Goal: Communication & Community: Answer question/provide support

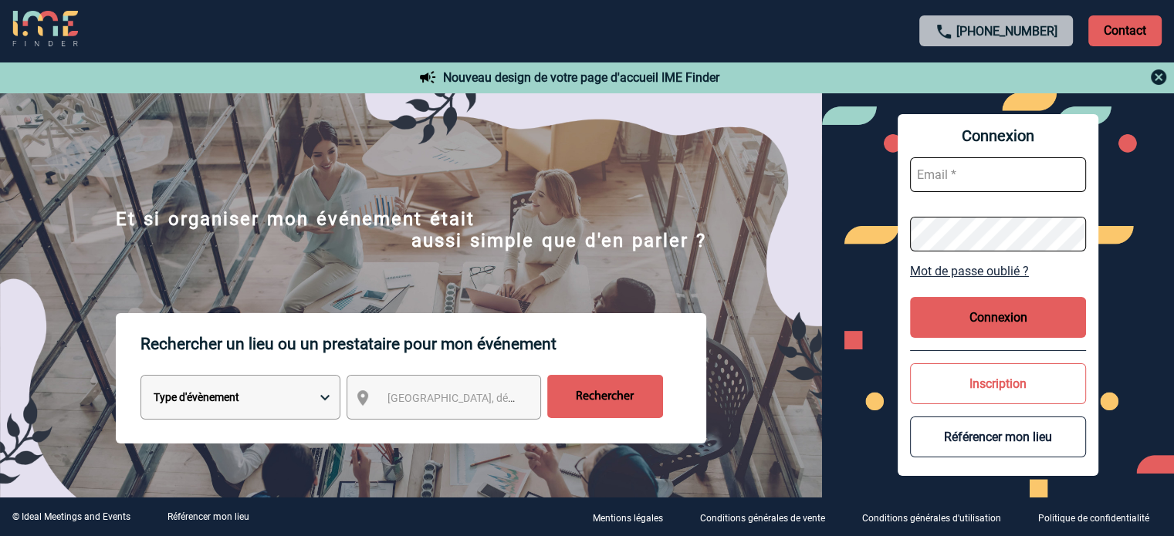
type input "cecile.schuck@capgemini.com"
click at [1009, 325] on button "Connexion" at bounding box center [998, 317] width 176 height 41
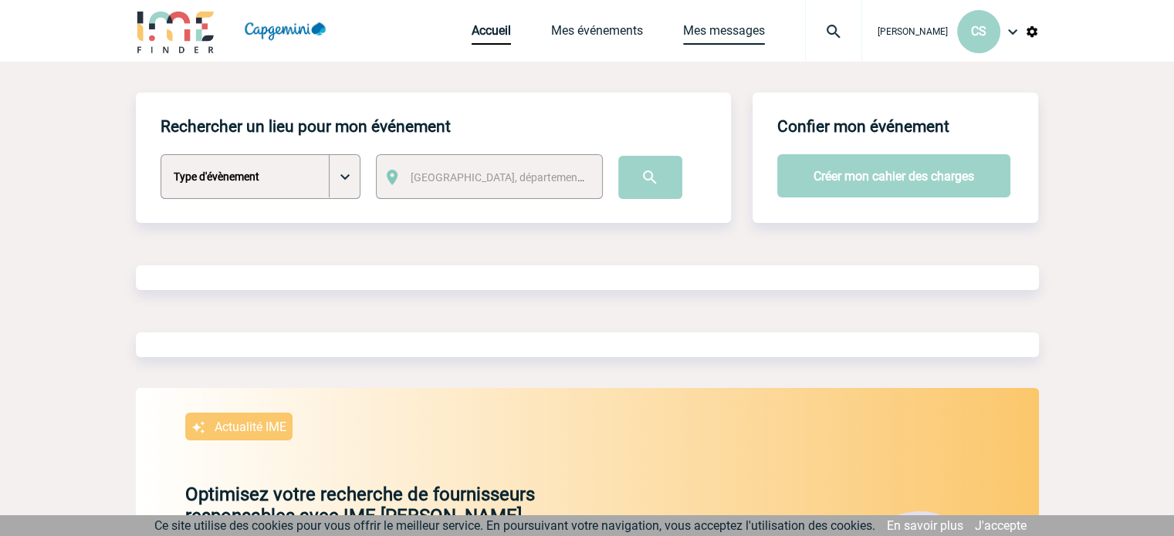
click at [715, 35] on link "Mes messages" at bounding box center [724, 34] width 82 height 22
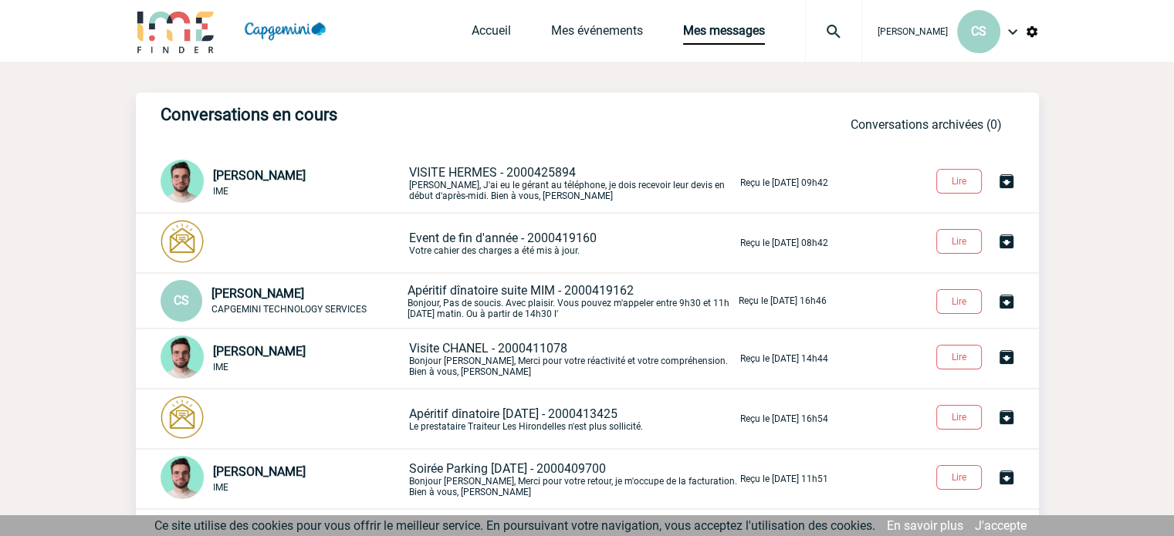
click at [540, 187] on p "VISITE HERMES - 2000425894 Cécile, J'ai eu le gérant au téléphone, je dois rece…" at bounding box center [573, 183] width 328 height 36
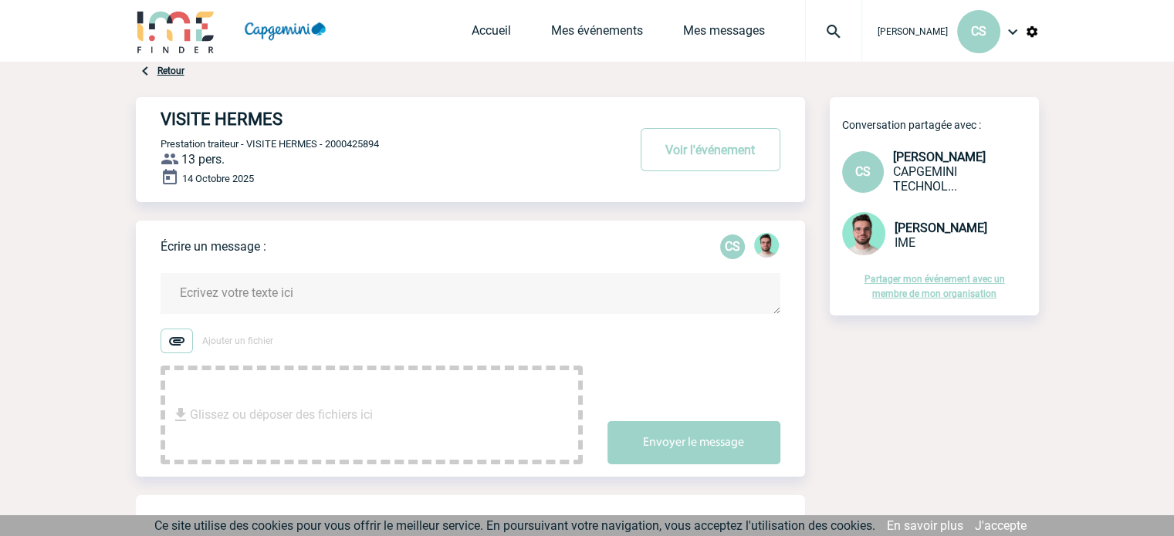
click at [396, 283] on textarea at bounding box center [471, 293] width 620 height 41
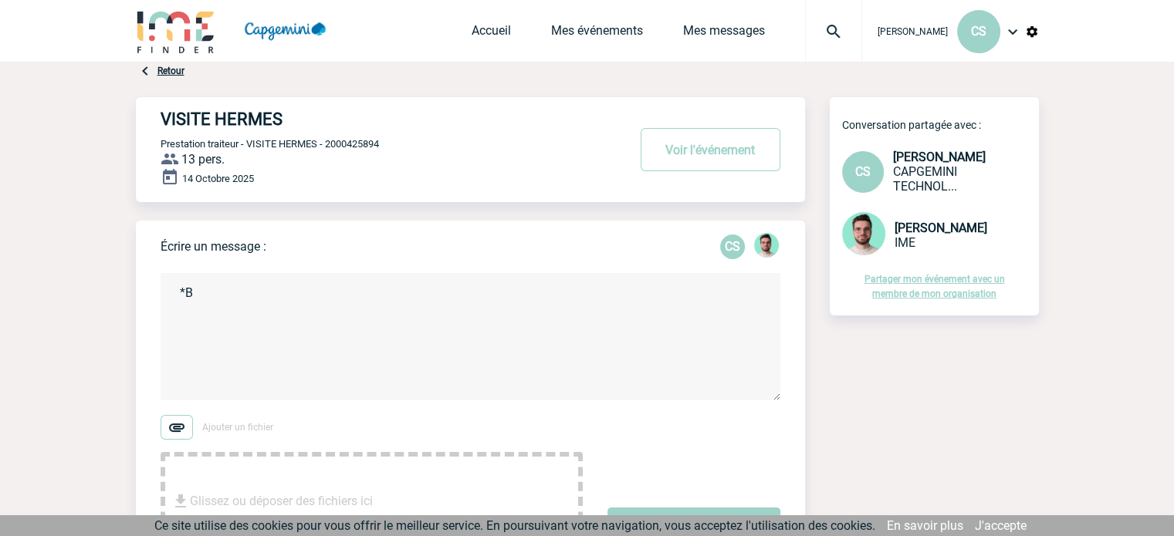
type textarea "*"
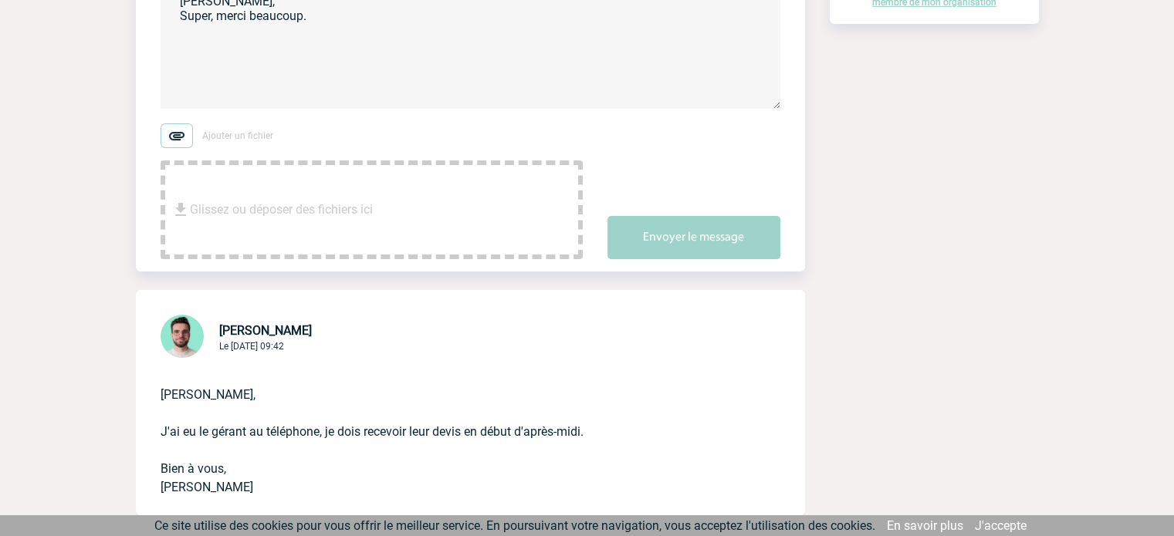
scroll to position [309, 0]
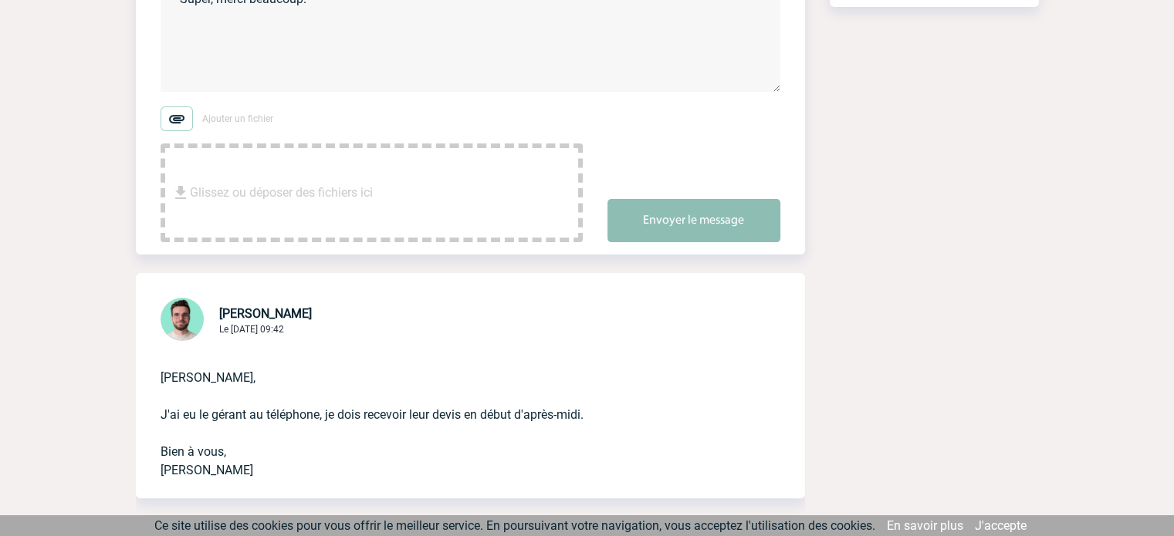
type textarea "[PERSON_NAME], Super, merci beaucoup."
click at [646, 223] on button "Envoyer le message" at bounding box center [693, 220] width 173 height 43
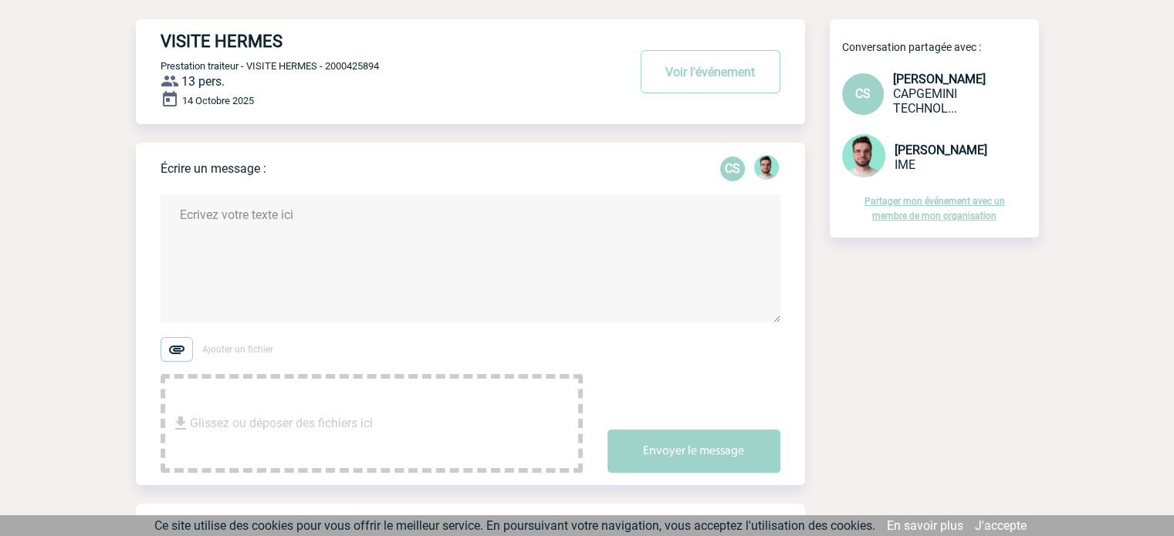
scroll to position [0, 0]
